Goal: Answer question/provide support: Answer question/provide support

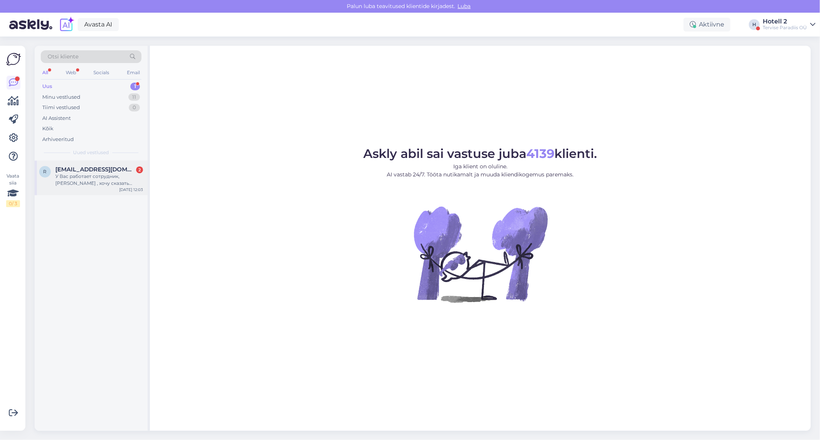
click at [129, 186] on div "У Вас работает сотрудник,[PERSON_NAME] , хочу сказать спасибо, за таких хороших…" at bounding box center [99, 180] width 88 height 14
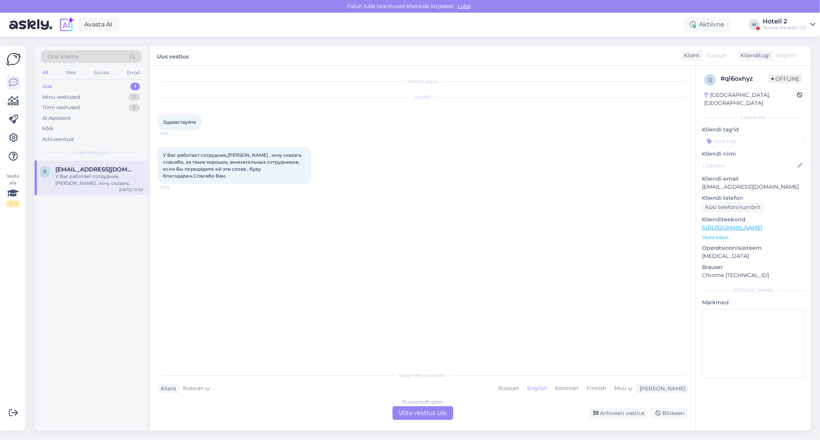
click at [433, 417] on div "Russian to English Võta vestlus üle" at bounding box center [423, 414] width 61 height 14
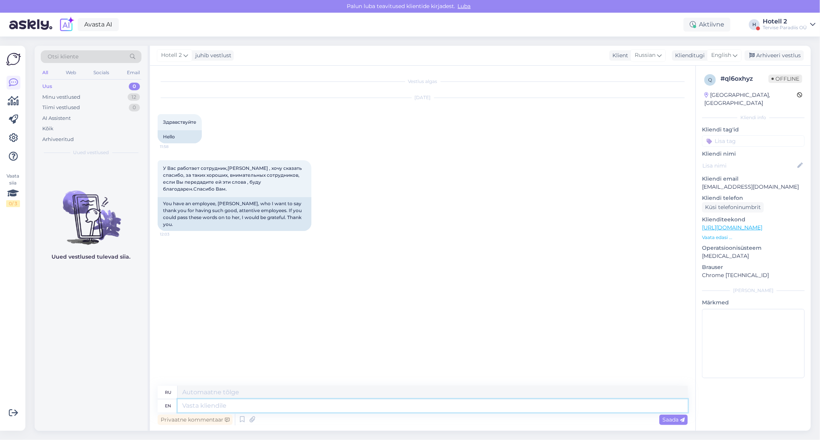
click at [412, 409] on textarea at bounding box center [433, 406] width 510 height 13
type textarea "Thank"
type textarea "Благодарить"
type textarea "Thank You"
type textarea "Спасибо"
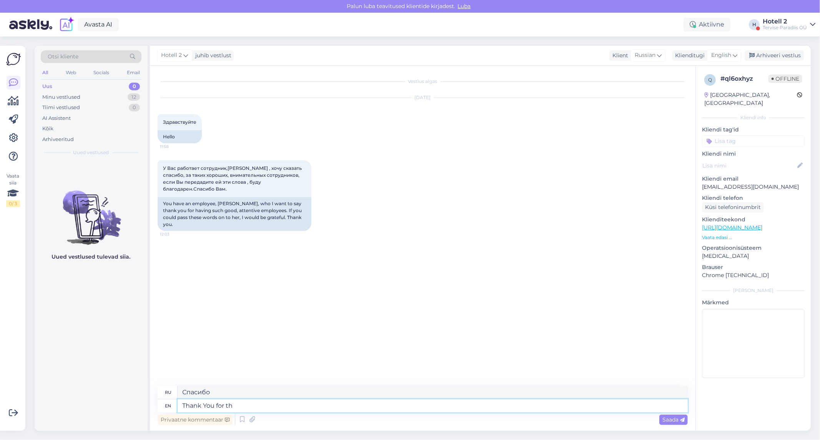
type textarea "Thank You for the"
type textarea "Спасибо за"
type textarea "Thank You for the feedback!"
type textarea "Спасибо за отзыв!"
type textarea "Thank You for the feedback!"
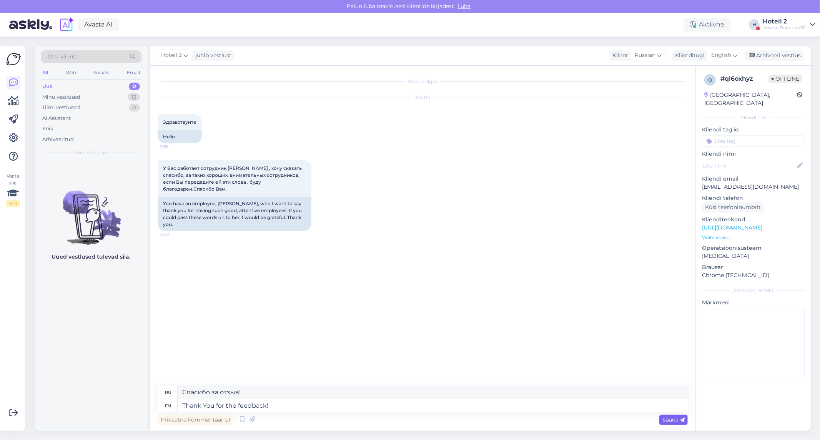
click at [685, 424] on div "Saada" at bounding box center [674, 420] width 28 height 10
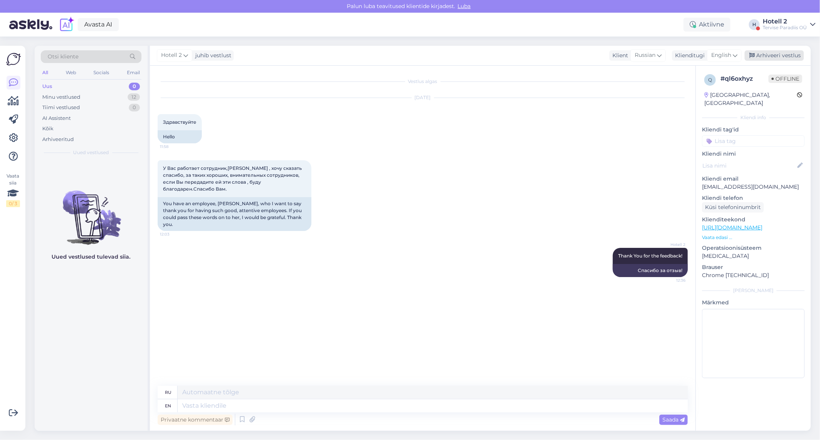
click at [778, 59] on div "Arhiveeri vestlus" at bounding box center [774, 55] width 59 height 10
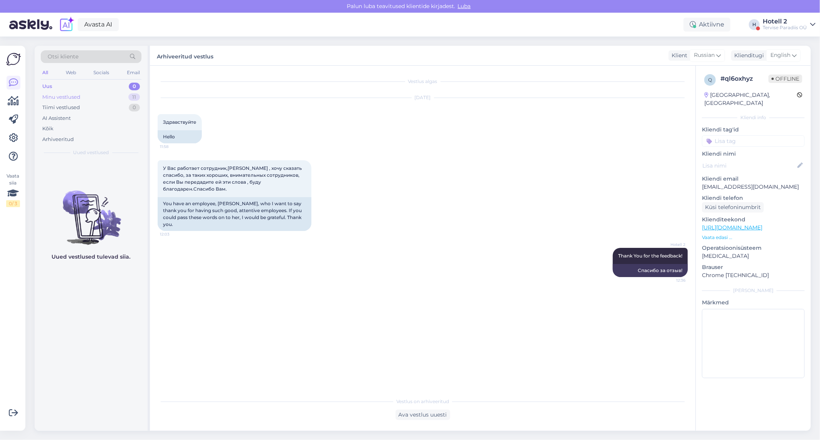
click at [131, 102] on div "Minu vestlused 11" at bounding box center [91, 97] width 101 height 11
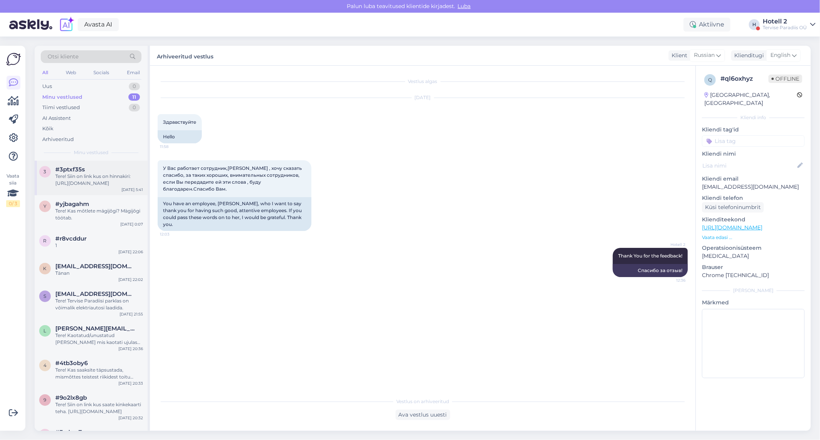
click at [124, 183] on div "Tere! Siin on link kus on hinnakiri: [URL][DOMAIN_NAME]" at bounding box center [99, 180] width 88 height 14
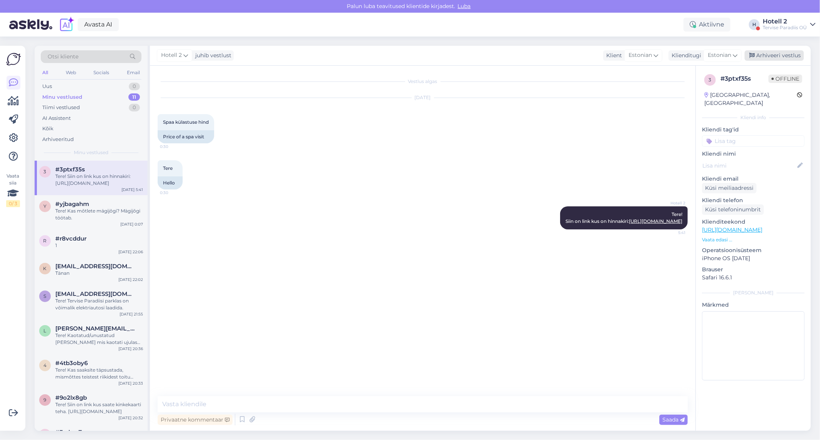
click at [780, 52] on div "Arhiveeri vestlus" at bounding box center [774, 55] width 59 height 10
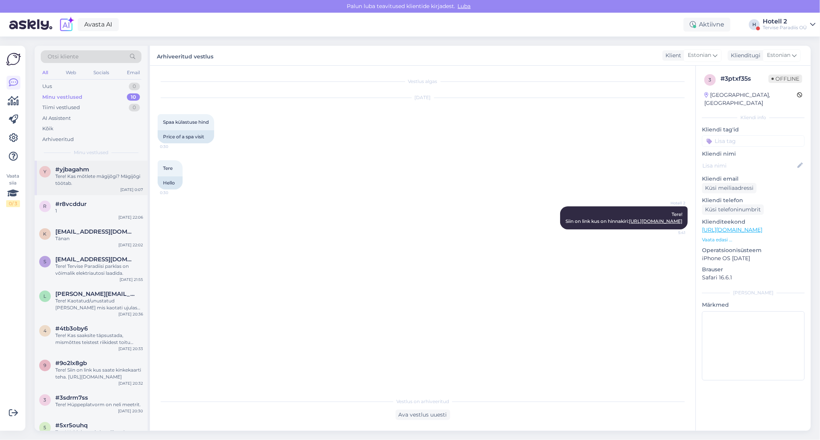
click at [91, 184] on div "Tere! Kas mõtlete mägijõgi? Mägijõgi töötab." at bounding box center [99, 180] width 88 height 14
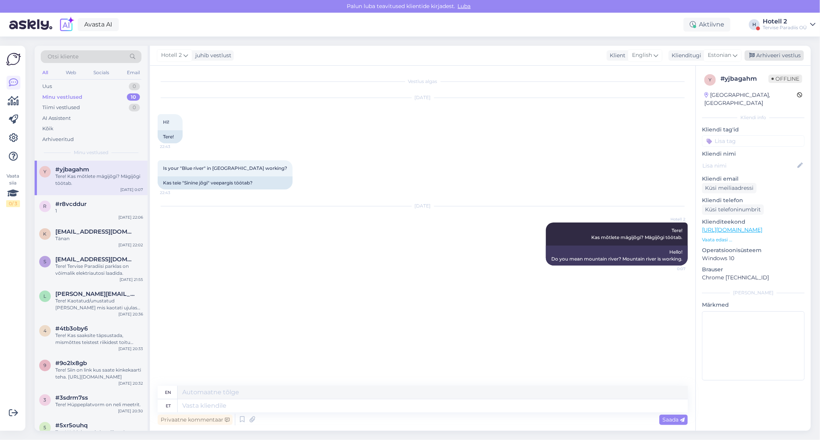
click at [776, 58] on div "Arhiveeri vestlus" at bounding box center [774, 55] width 59 height 10
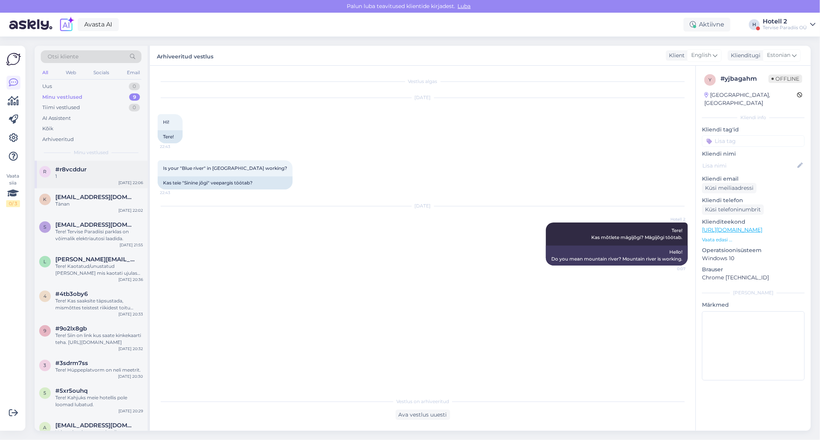
click at [81, 182] on div "r #r8vcddur [DATE] 22:06" at bounding box center [91, 175] width 113 height 28
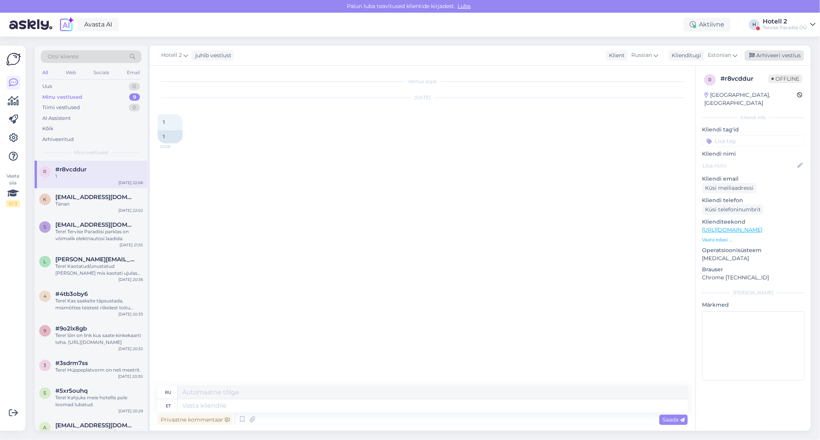
click at [760, 60] on div "Arhiveeri vestlus" at bounding box center [774, 55] width 59 height 10
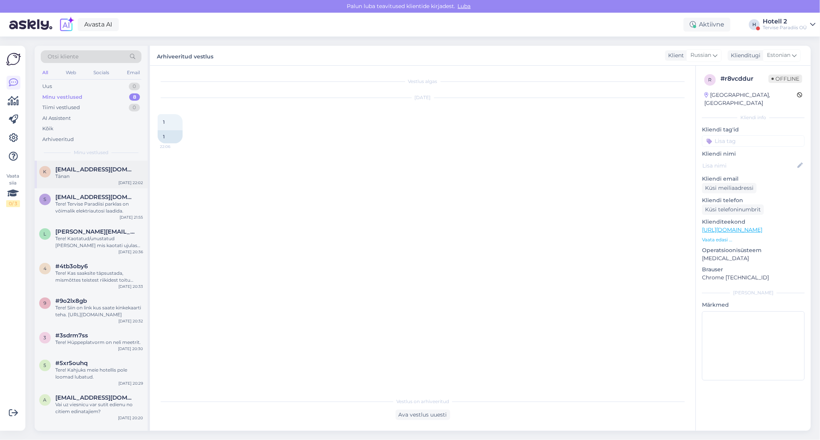
click at [117, 175] on div "Tänan" at bounding box center [99, 176] width 88 height 7
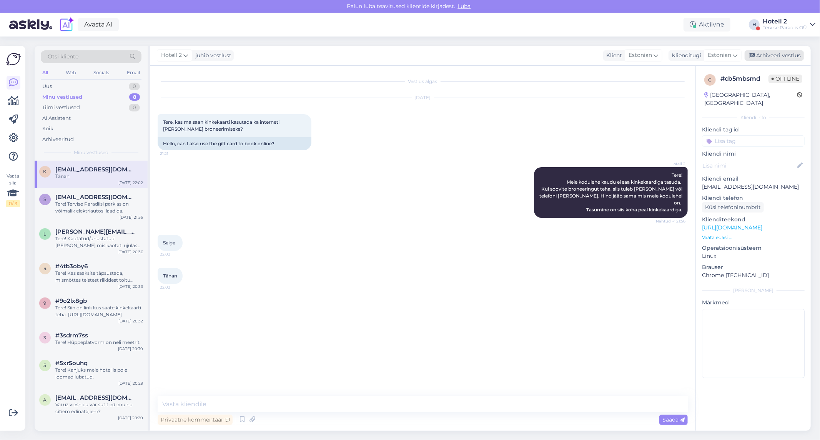
click at [764, 56] on div "Arhiveeri vestlus" at bounding box center [774, 55] width 59 height 10
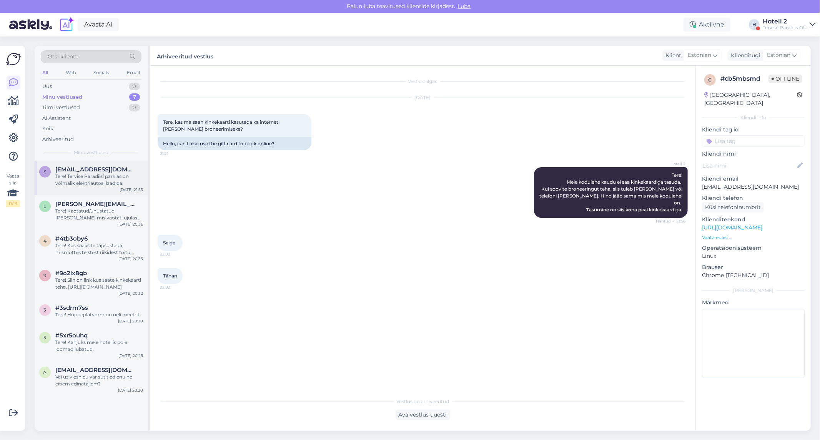
click at [125, 192] on div "[DATE] 21:55" at bounding box center [131, 190] width 23 height 6
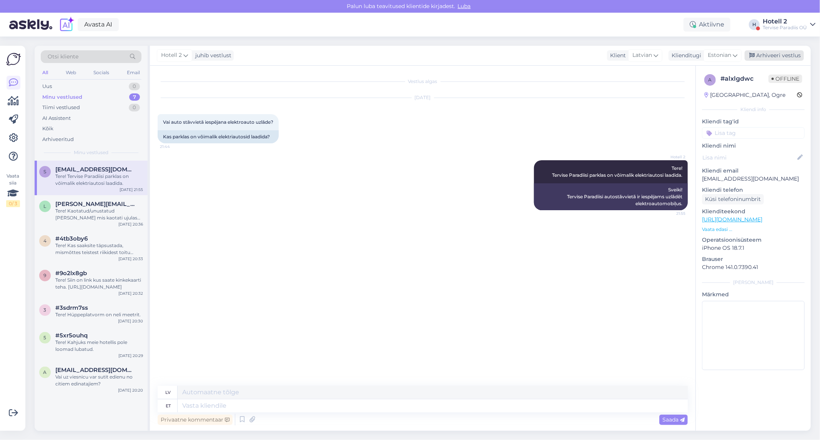
click at [790, 57] on div "Arhiveeri vestlus" at bounding box center [774, 55] width 59 height 10
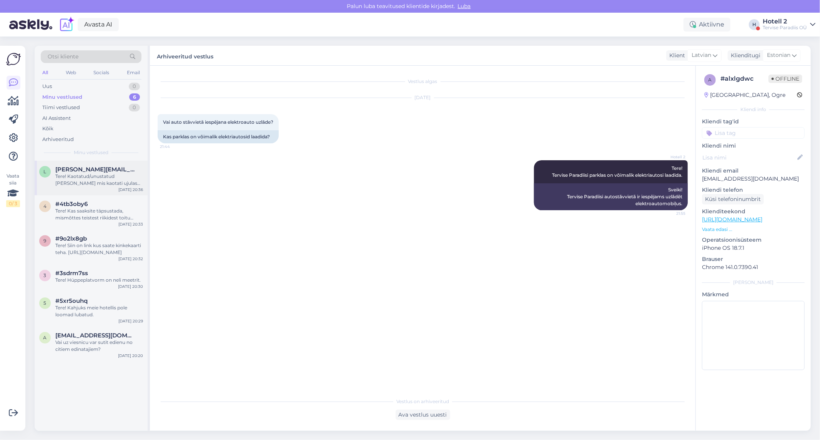
click at [126, 170] on div "[PERSON_NAME][EMAIL_ADDRESS][DOMAIN_NAME]" at bounding box center [99, 169] width 88 height 7
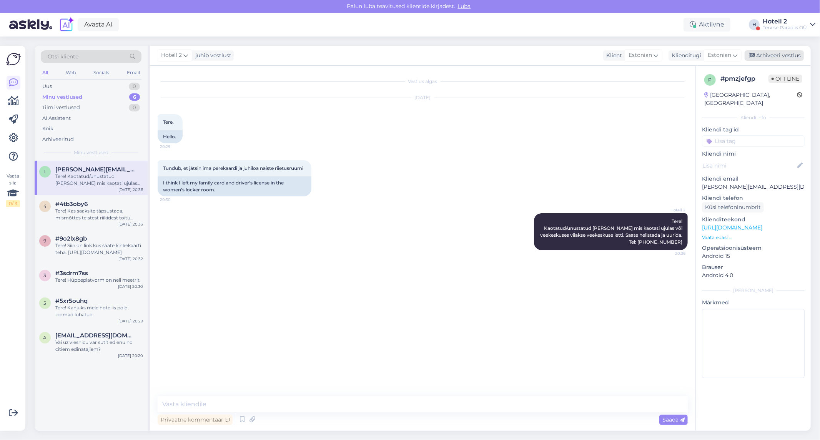
click at [776, 59] on div "Arhiveeri vestlus" at bounding box center [774, 55] width 59 height 10
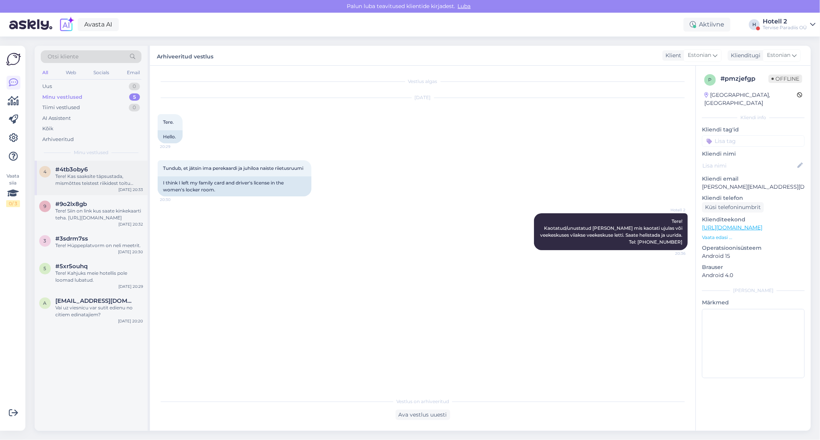
click at [110, 182] on div "Tere! Kas saaksite täpsustada, mismõttes teistest riikidest toitu saata hotelli?" at bounding box center [99, 180] width 88 height 14
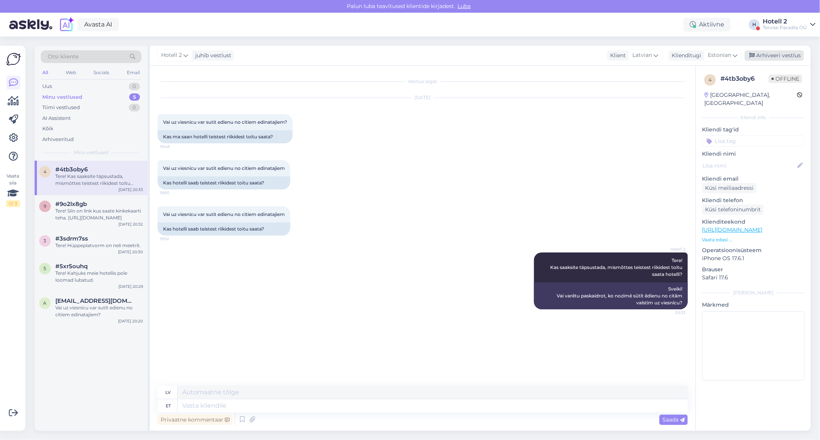
click at [770, 54] on div "Arhiveeri vestlus" at bounding box center [774, 55] width 59 height 10
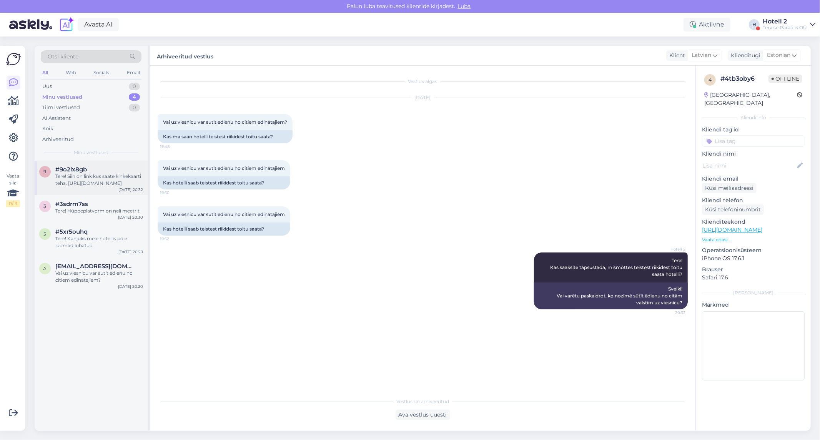
click at [111, 181] on div "Tere! Siin on link kus saate kinkekaarti teha. [URL][DOMAIN_NAME]" at bounding box center [99, 180] width 88 height 14
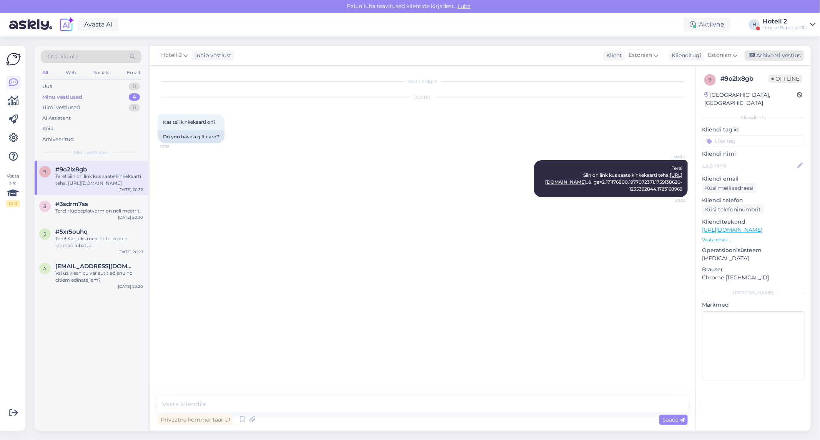
click at [774, 57] on div "Arhiveeri vestlus" at bounding box center [774, 55] width 59 height 10
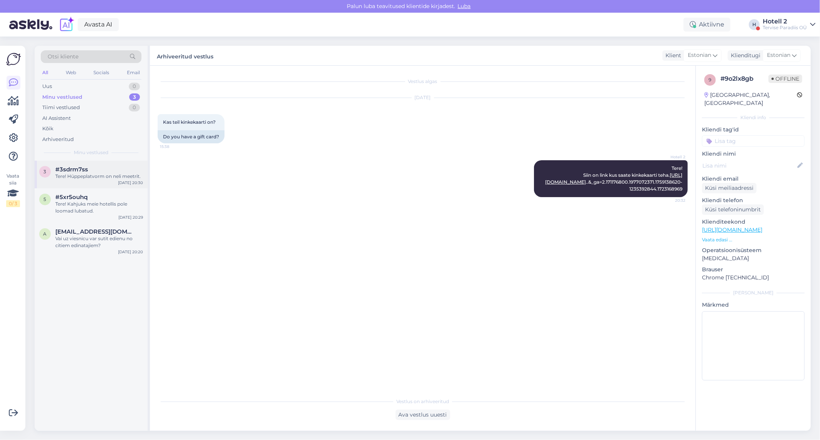
click at [75, 186] on div "3 #3sdrm7ss Tere! Hüppeplatvorm on neli meetrit. [DATE] 20:30" at bounding box center [91, 175] width 113 height 28
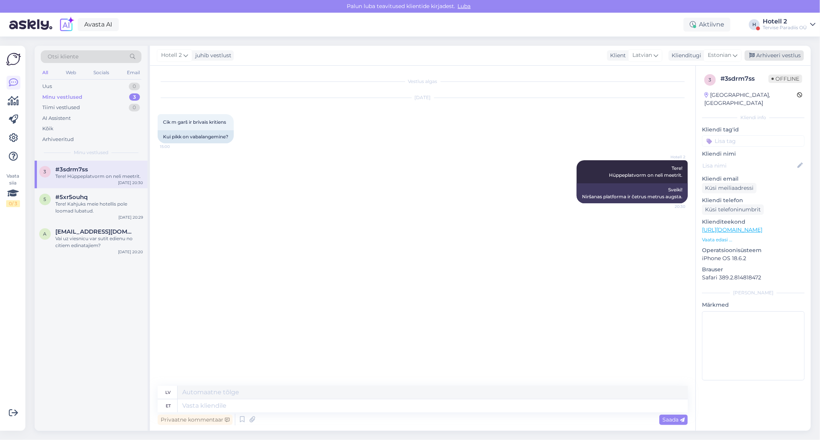
click at [775, 54] on div "Arhiveeri vestlus" at bounding box center [774, 55] width 59 height 10
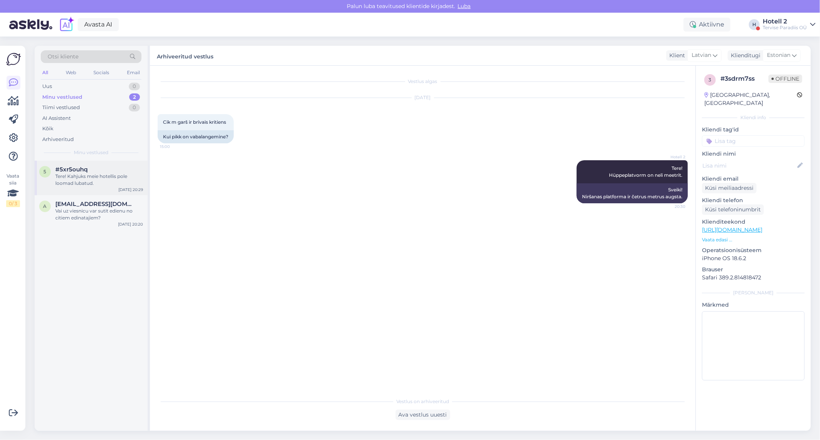
click at [108, 175] on div "Tere! Kahjuks meie hotellis pole loomad lubatud." at bounding box center [99, 180] width 88 height 14
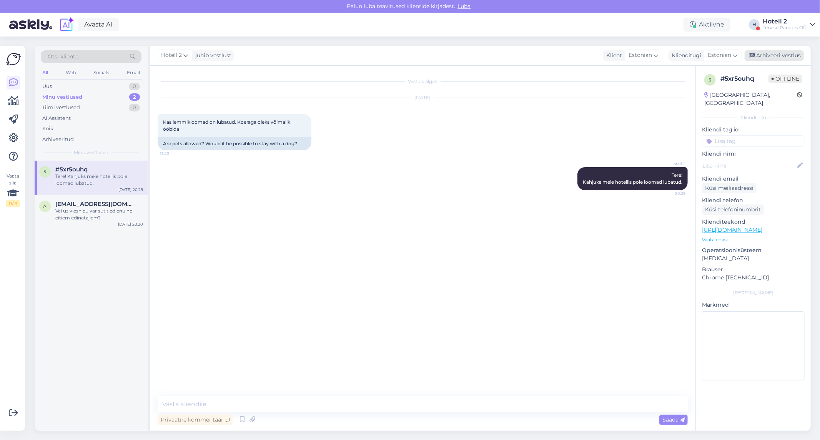
click at [773, 59] on div "Arhiveeri vestlus" at bounding box center [774, 55] width 59 height 10
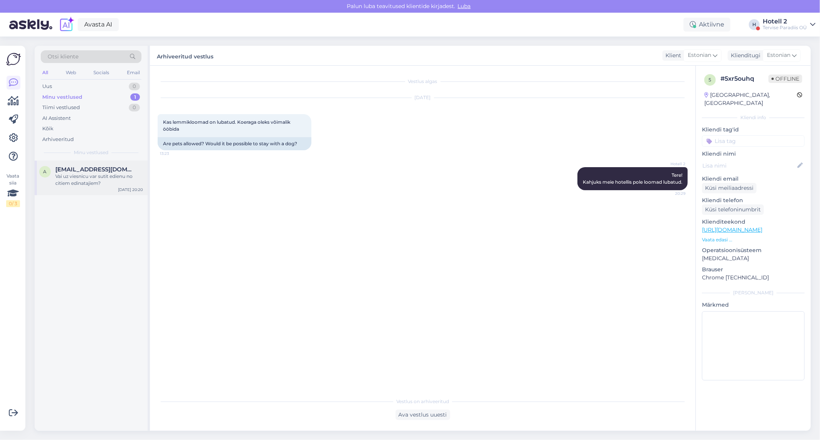
click at [110, 186] on div "Vai uz viesnicu var sutit edienu no citiem edinatajiem?" at bounding box center [99, 180] width 88 height 14
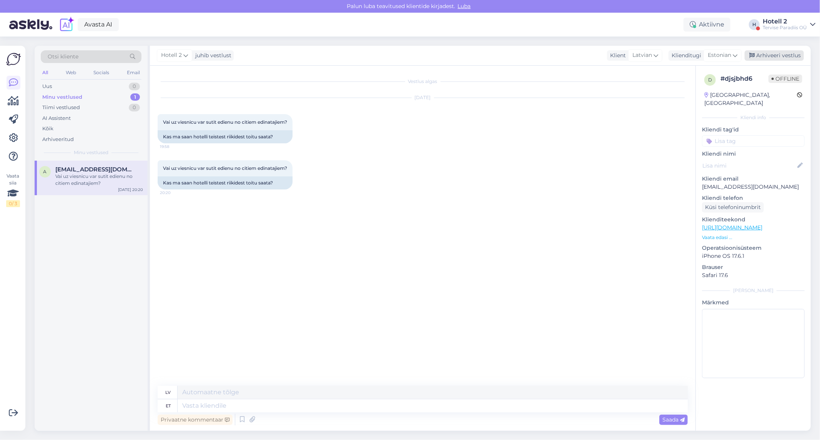
click at [762, 58] on div "Arhiveeri vestlus" at bounding box center [774, 55] width 59 height 10
